Goal: Information Seeking & Learning: Learn about a topic

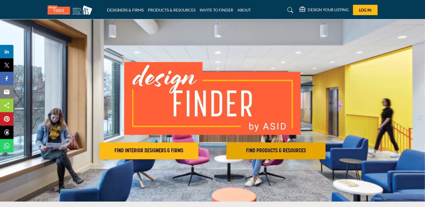
click at [263, 157] on button "FIND PRODUCTS & RESOURCES Find the products and resources to make your project …" at bounding box center [275, 150] width 99 height 17
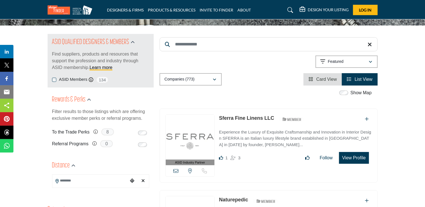
scroll to position [49, 0]
click at [196, 45] on input "Search Keyword" at bounding box center [269, 45] width 218 height 14
type input "********"
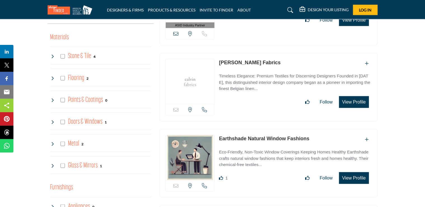
scroll to position [242, 0]
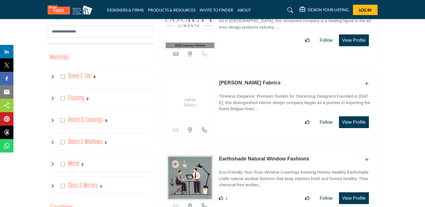
click at [78, 98] on h4 "Flooring" at bounding box center [76, 98] width 16 height 10
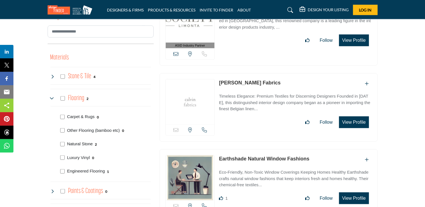
click at [79, 143] on p "Natural Stone" at bounding box center [80, 144] width 26 height 6
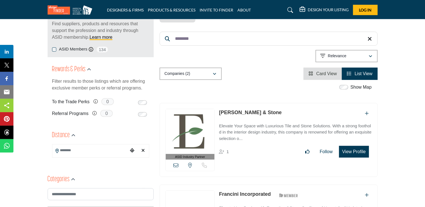
scroll to position [80, 0]
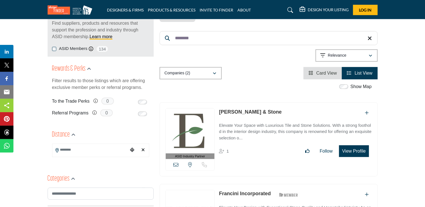
click at [233, 114] on link "[PERSON_NAME] & Stone" at bounding box center [250, 112] width 63 height 6
click at [252, 127] on p "Elevate Your Space with Luxurious Tile and Stone Solutions. With a strong footh…" at bounding box center [295, 131] width 153 height 19
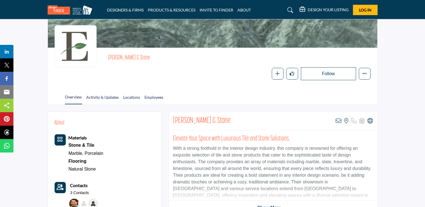
scroll to position [43, 0]
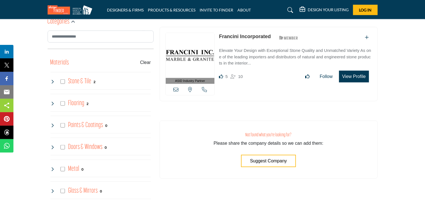
scroll to position [236, 0]
click at [73, 101] on h4 "Flooring" at bounding box center [76, 104] width 16 height 10
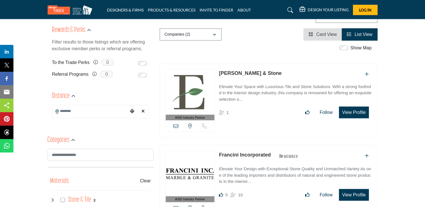
scroll to position [118, 0]
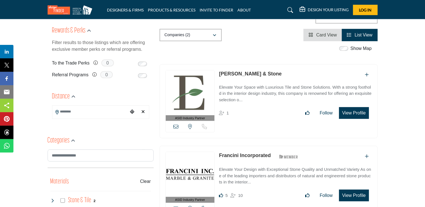
click at [242, 154] on link "Francini Incorporated" at bounding box center [245, 155] width 52 height 6
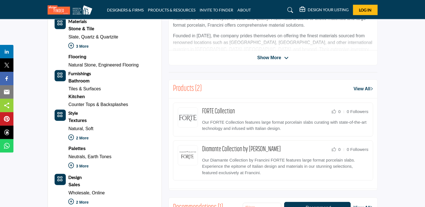
scroll to position [197, 0]
click at [230, 111] on link "FORTE Collection" at bounding box center [218, 111] width 33 height 7
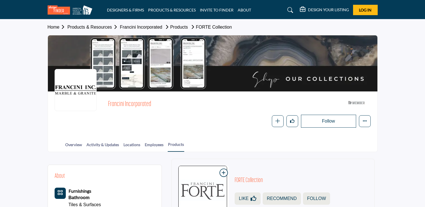
click at [230, 111] on div "Francini Incorporated ASID Member who supports and impacts the Interior Design …" at bounding box center [239, 112] width 262 height 29
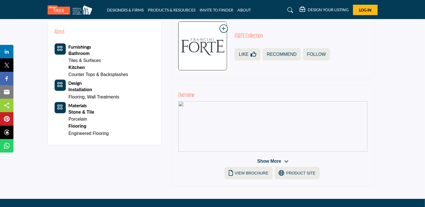
scroll to position [126, 0]
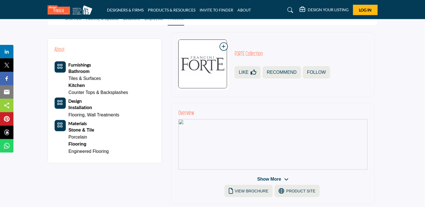
click at [82, 134] on link "Porcelain" at bounding box center [78, 136] width 19 height 5
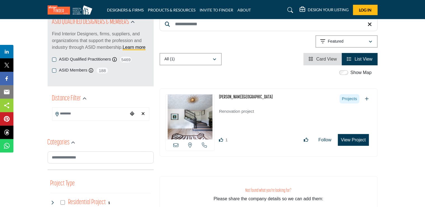
scroll to position [76, 0]
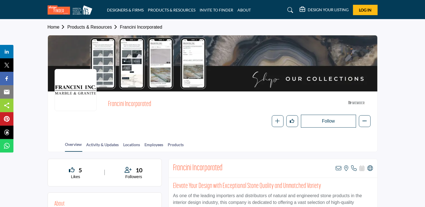
click at [99, 27] on link "Products & Resources" at bounding box center [93, 27] width 53 height 5
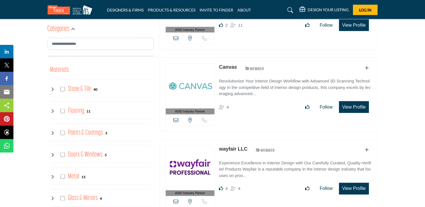
scroll to position [346, 0]
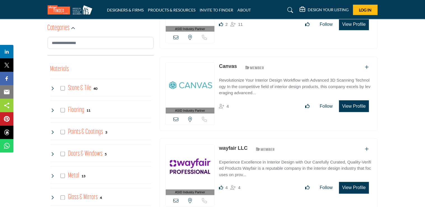
click at [58, 68] on h3 "Materials" at bounding box center [59, 69] width 19 height 11
click at [64, 69] on h3 "Materials" at bounding box center [59, 69] width 19 height 11
click at [60, 67] on h3 "Materials" at bounding box center [59, 69] width 19 height 11
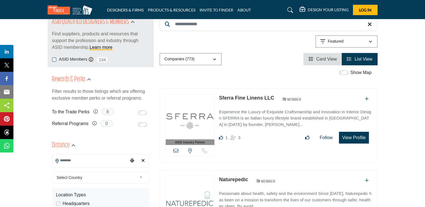
scroll to position [28, 0]
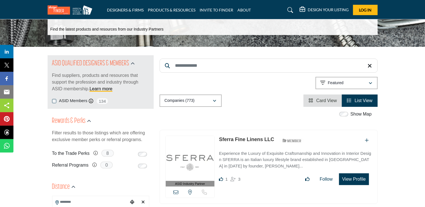
click at [193, 61] on input "Search Keyword" at bounding box center [269, 66] width 218 height 14
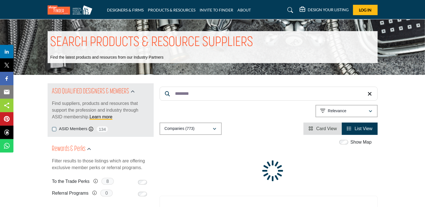
type input "*********"
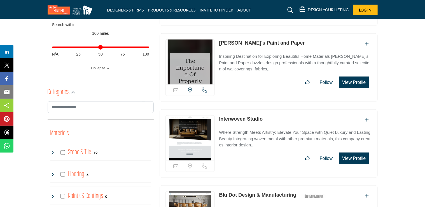
scroll to position [282, 0]
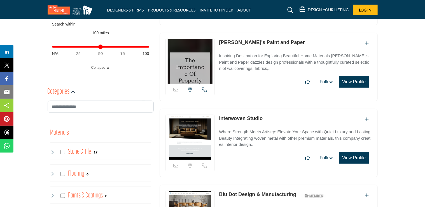
click at [189, 130] on img at bounding box center [190, 137] width 49 height 45
click at [244, 119] on link "Interwoven Studio" at bounding box center [241, 118] width 44 height 6
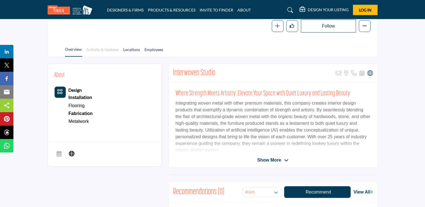
click at [111, 48] on link "Activity & Updates" at bounding box center [102, 51] width 33 height 10
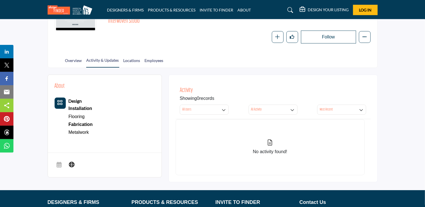
scroll to position [85, 0]
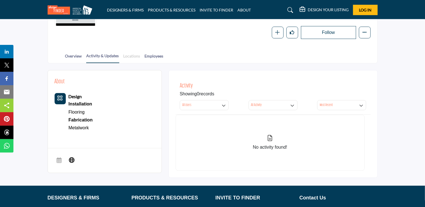
click at [136, 55] on link "Locations" at bounding box center [131, 58] width 17 height 10
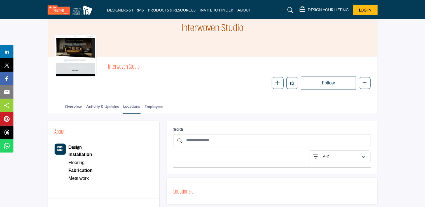
scroll to position [31, 0]
